Goal: Find specific page/section: Find specific page/section

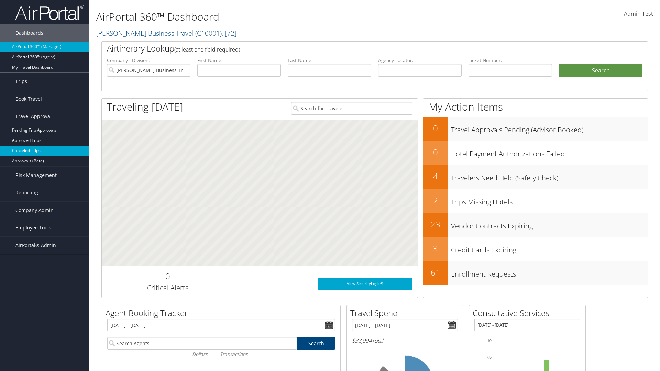
click at [45, 151] on link "Canceled Trips" at bounding box center [44, 151] width 89 height 10
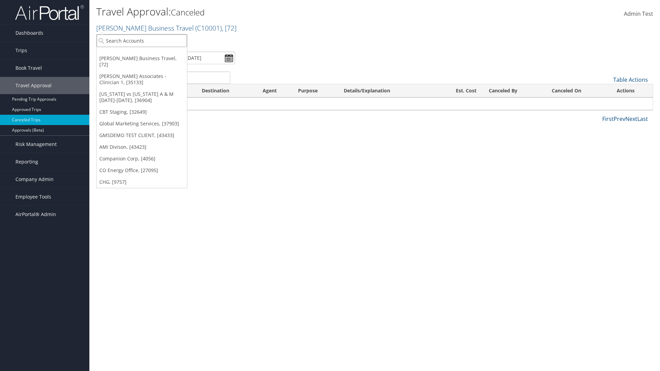
click at [142, 41] on input "search" at bounding box center [142, 40] width 90 height 13
type input "GLOBAL MARKETING SERVICES"
click at [148, 53] on div "Global Marketing Services (301946), [37903]" at bounding box center [148, 53] width 111 height 6
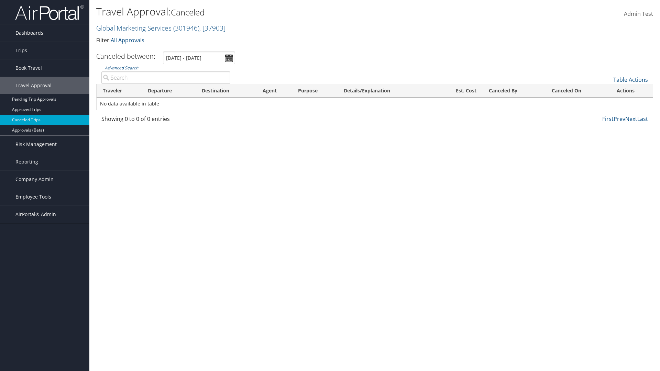
click at [166, 77] on input "Advanced Search" at bounding box center [165, 77] width 129 height 12
type input "No data available in table"
